Goal: Transaction & Acquisition: Subscribe to service/newsletter

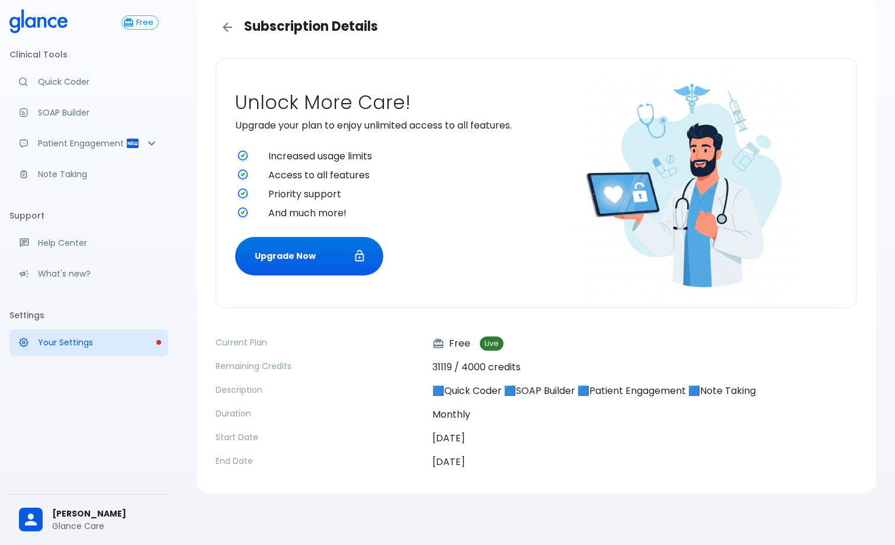
scroll to position [56, 0]
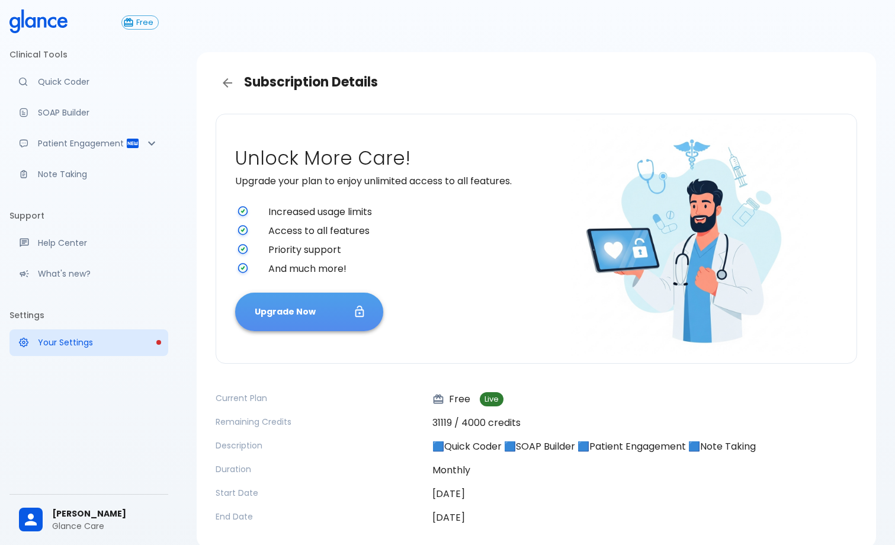
click at [281, 318] on button "Upgrade Now" at bounding box center [309, 312] width 148 height 39
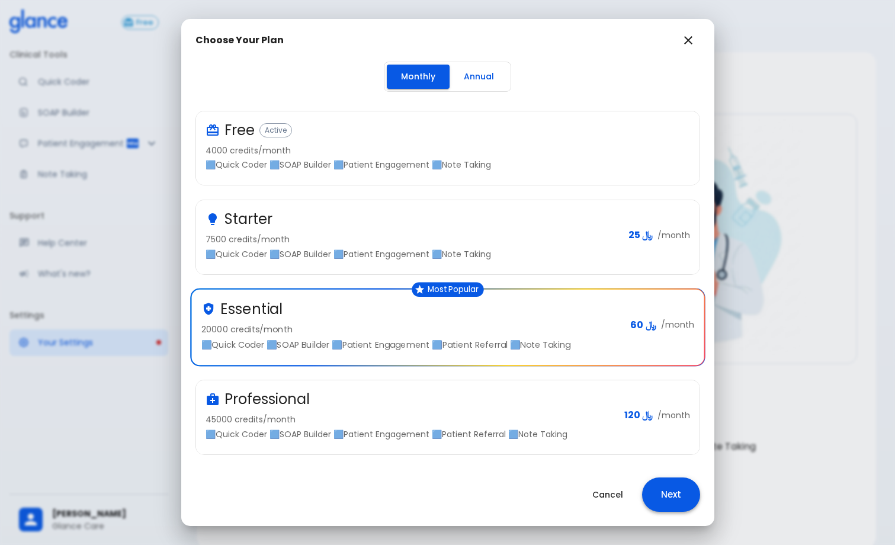
click at [672, 490] on button "Next" at bounding box center [671, 494] width 58 height 34
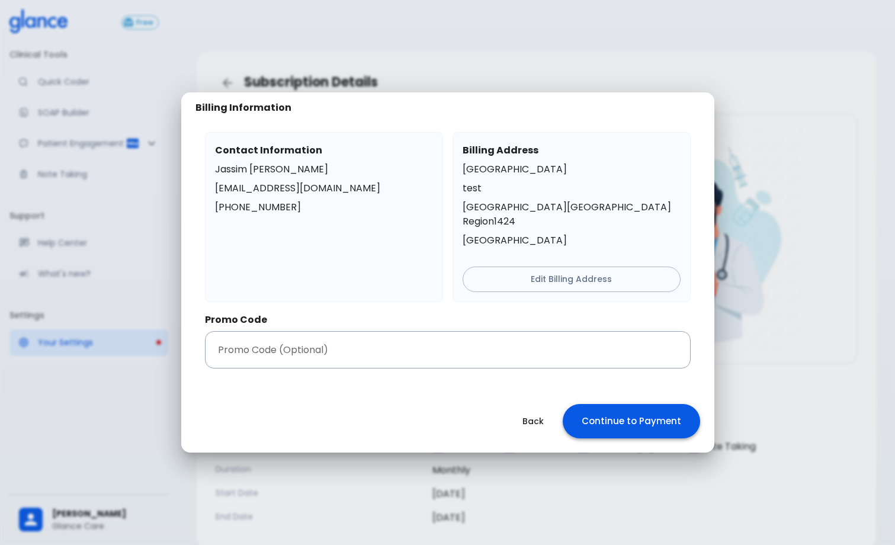
click at [631, 406] on button "Continue to Payment" at bounding box center [631, 421] width 137 height 34
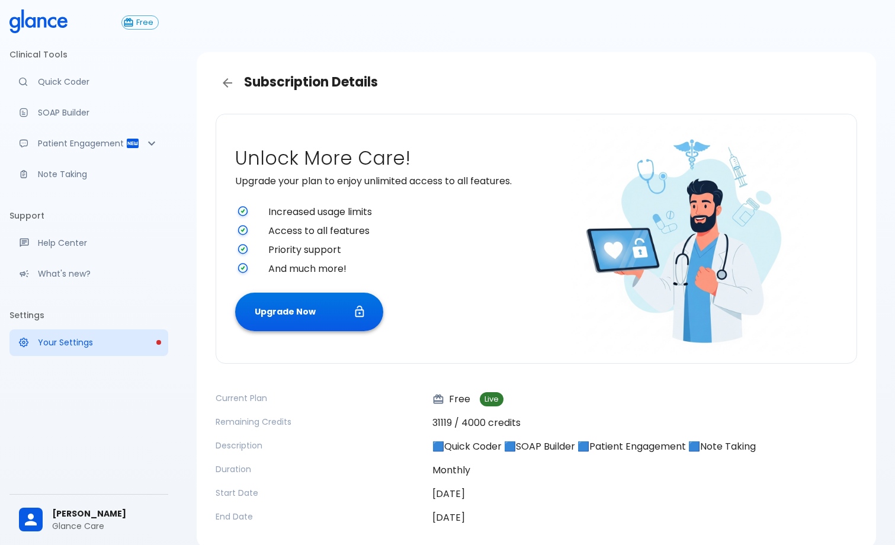
click at [331, 318] on button "Upgrade Now" at bounding box center [309, 312] width 148 height 39
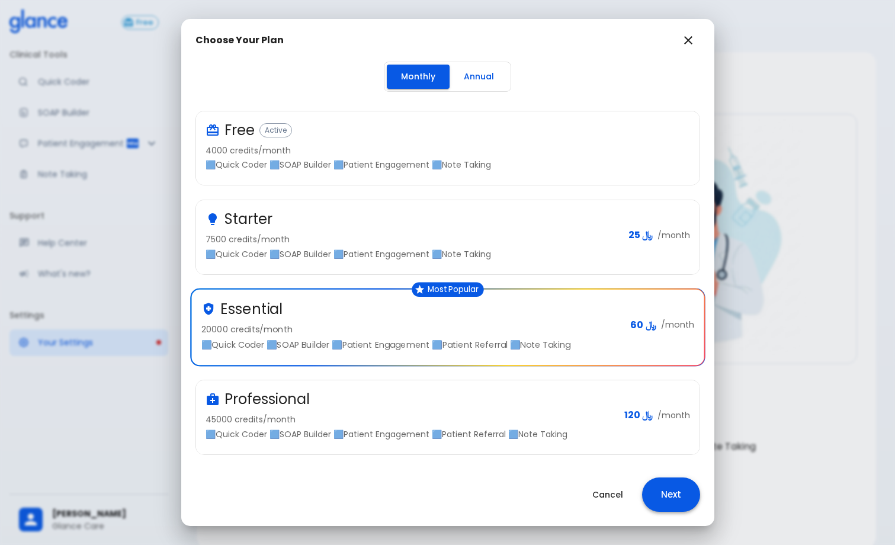
click at [675, 493] on button "Next" at bounding box center [671, 494] width 58 height 34
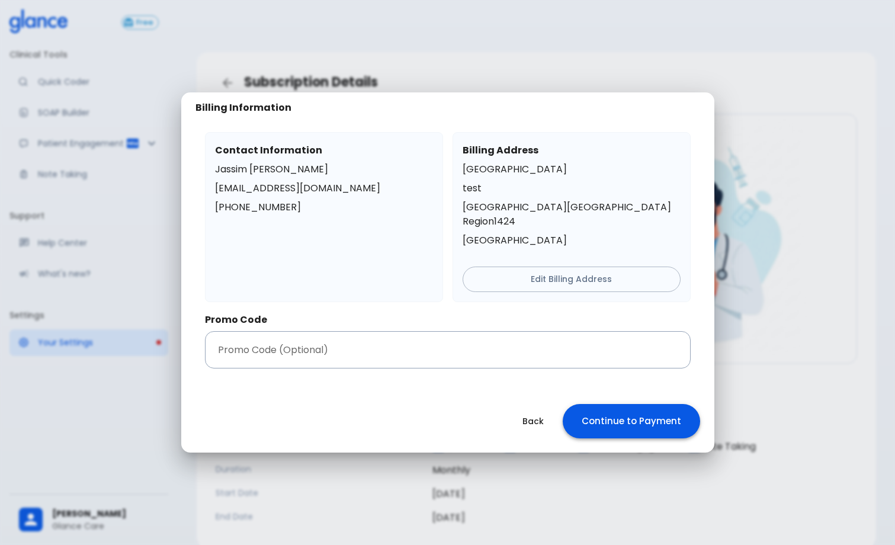
click at [611, 406] on button "Continue to Payment" at bounding box center [631, 421] width 137 height 34
